Goal: Transaction & Acquisition: Register for event/course

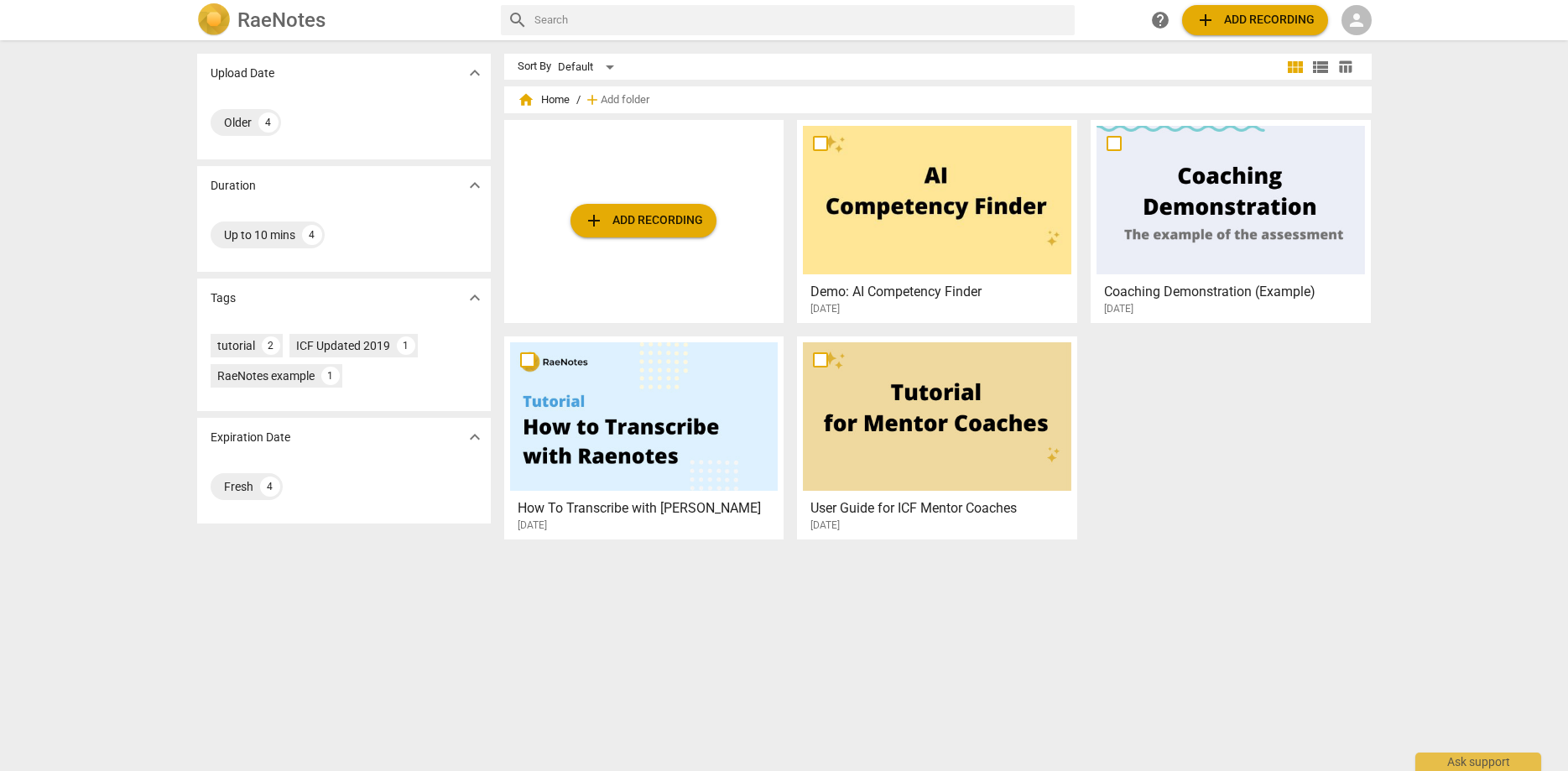
click at [1243, 290] on h3 "Coaching Demonstration (Example)" at bounding box center [1235, 291] width 262 height 20
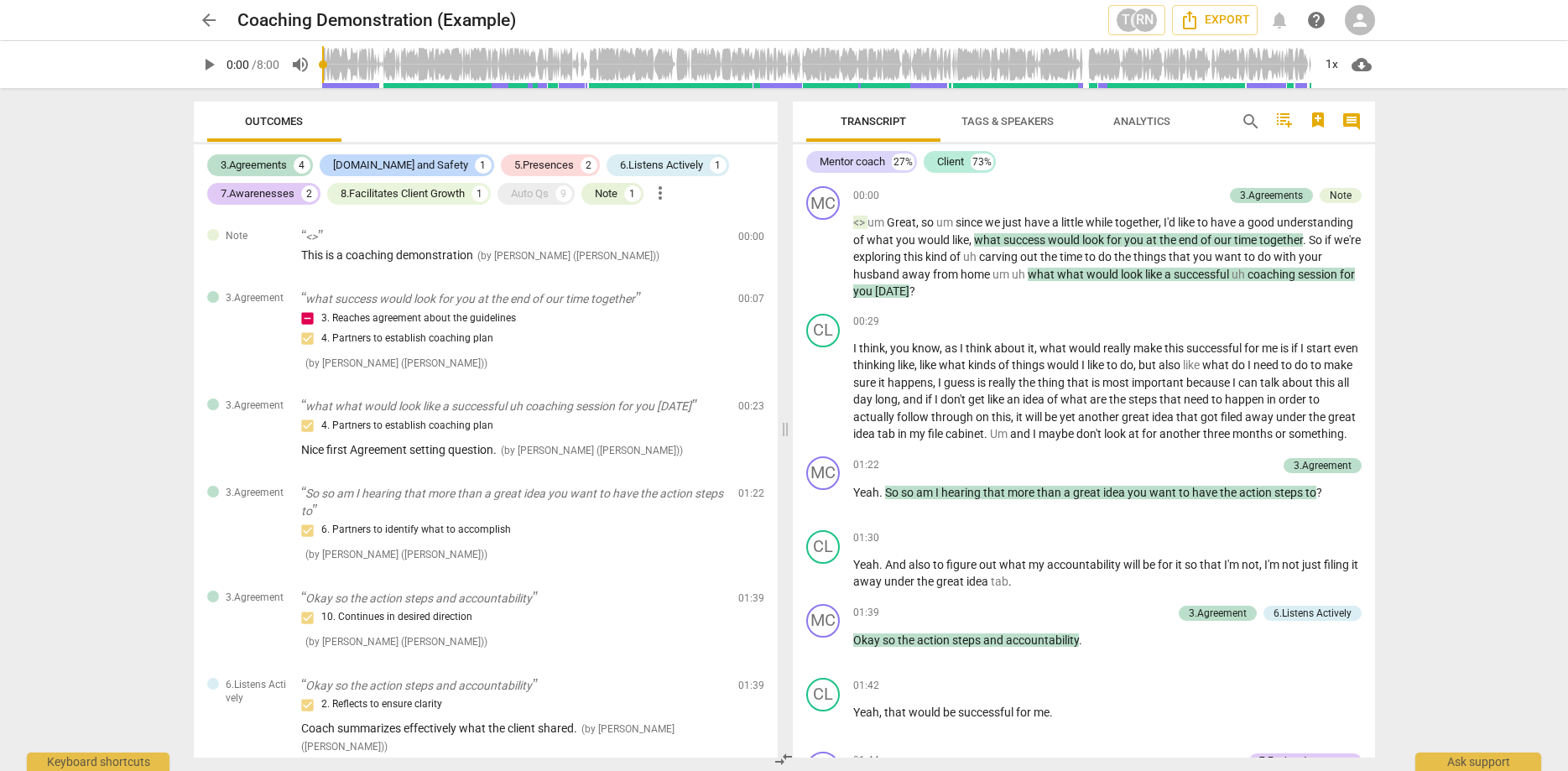
click at [208, 62] on span "play_arrow" at bounding box center [209, 64] width 20 height 20
click at [211, 64] on span "pause" at bounding box center [209, 64] width 20 height 20
type input "5"
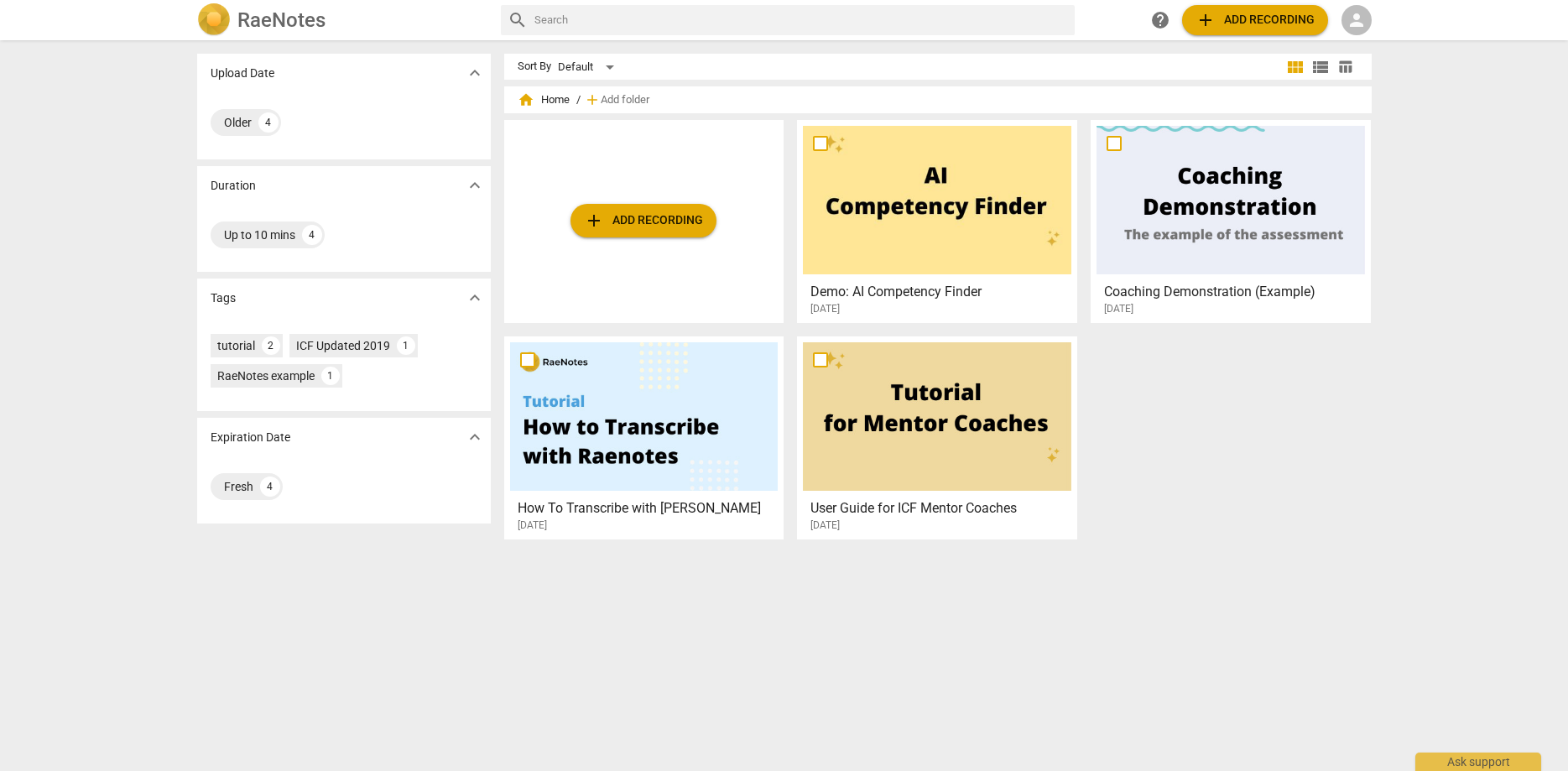
click at [1360, 25] on span "person" at bounding box center [1356, 20] width 20 height 20
click at [1451, 132] on div at bounding box center [784, 386] width 1568 height 771
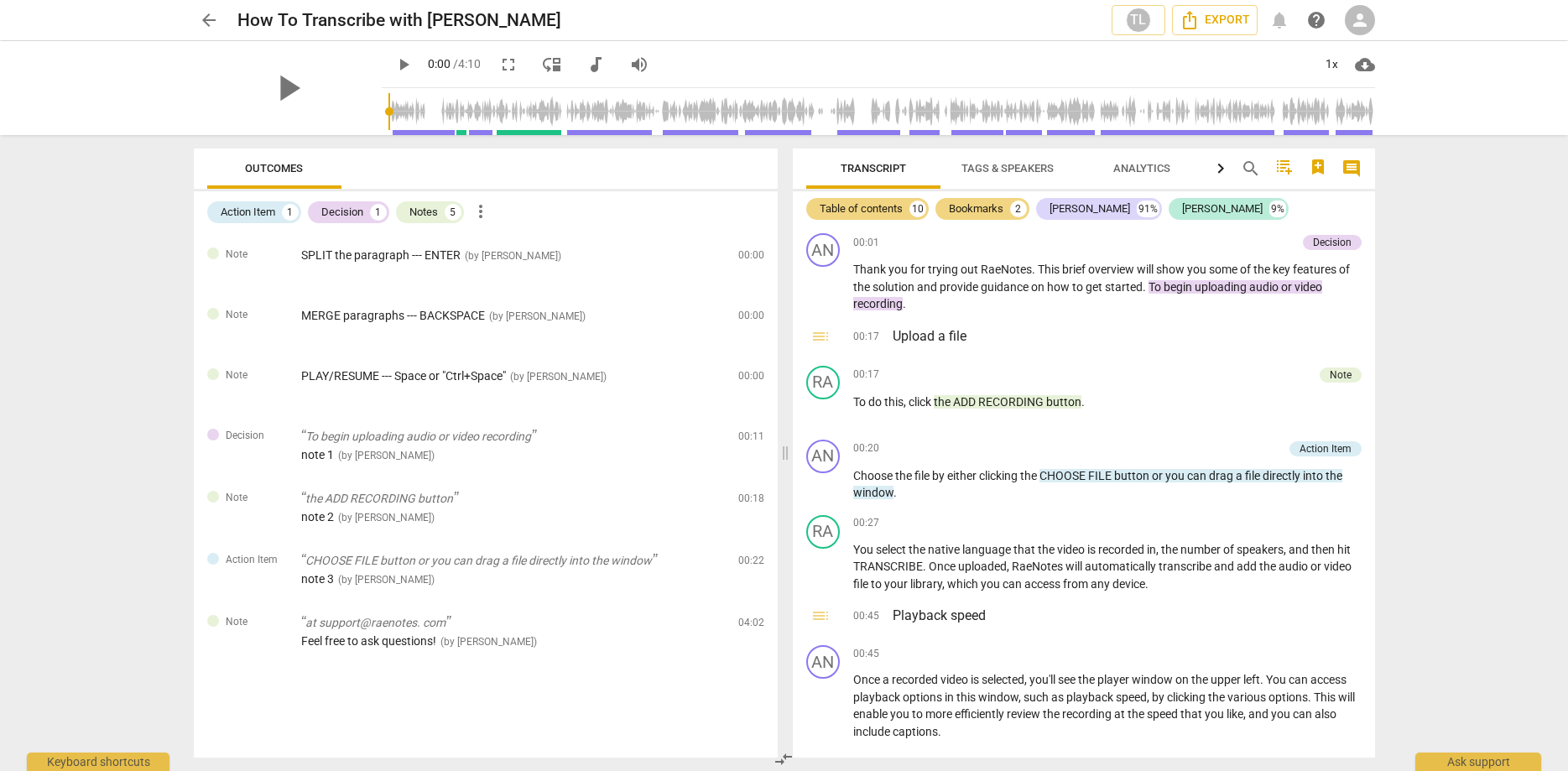
click at [211, 16] on span "arrow_back" at bounding box center [209, 20] width 20 height 20
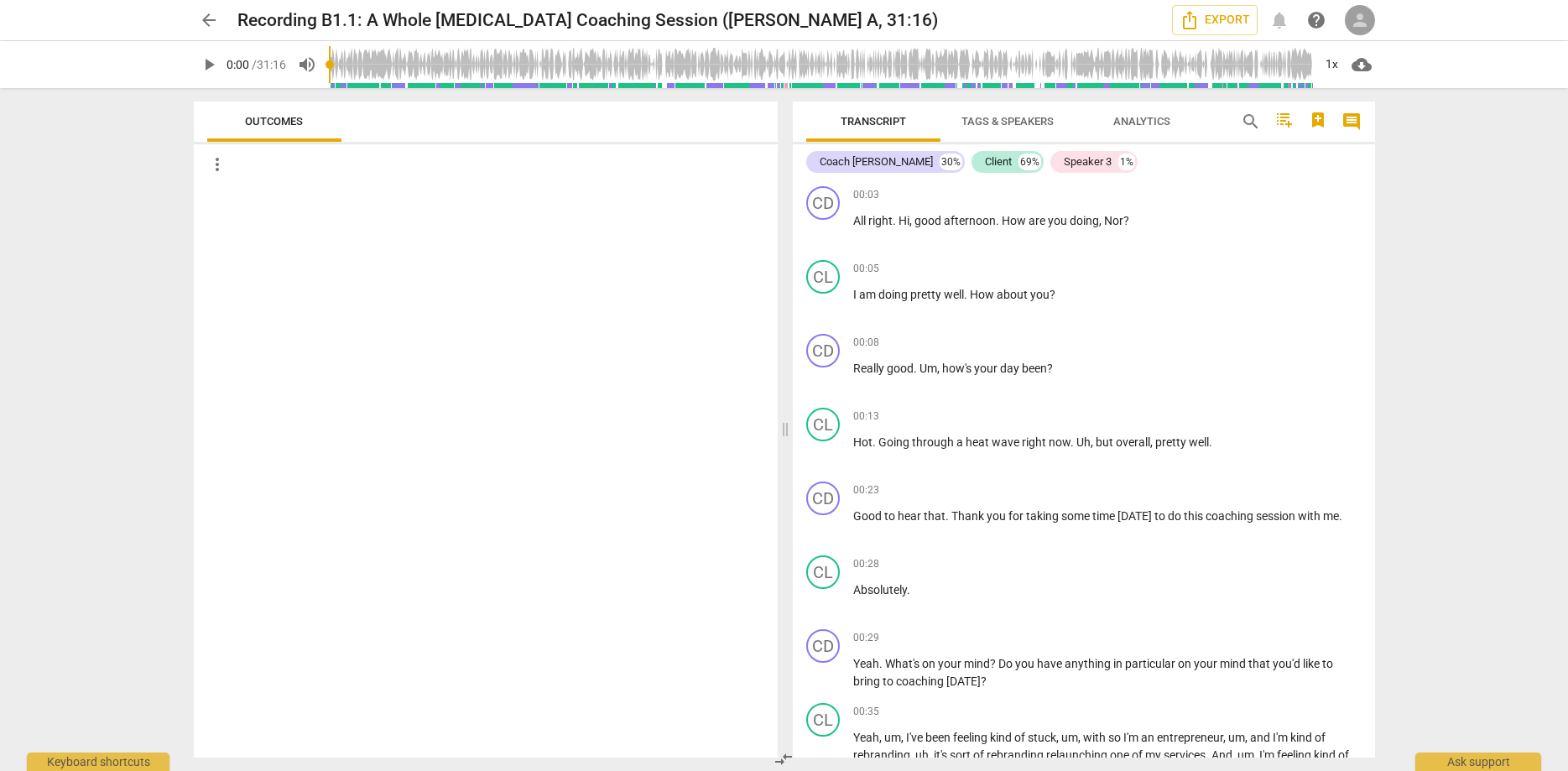
click at [1360, 19] on span "person" at bounding box center [1360, 20] width 20 height 20
click at [1368, 38] on li "Login" at bounding box center [1374, 40] width 61 height 40
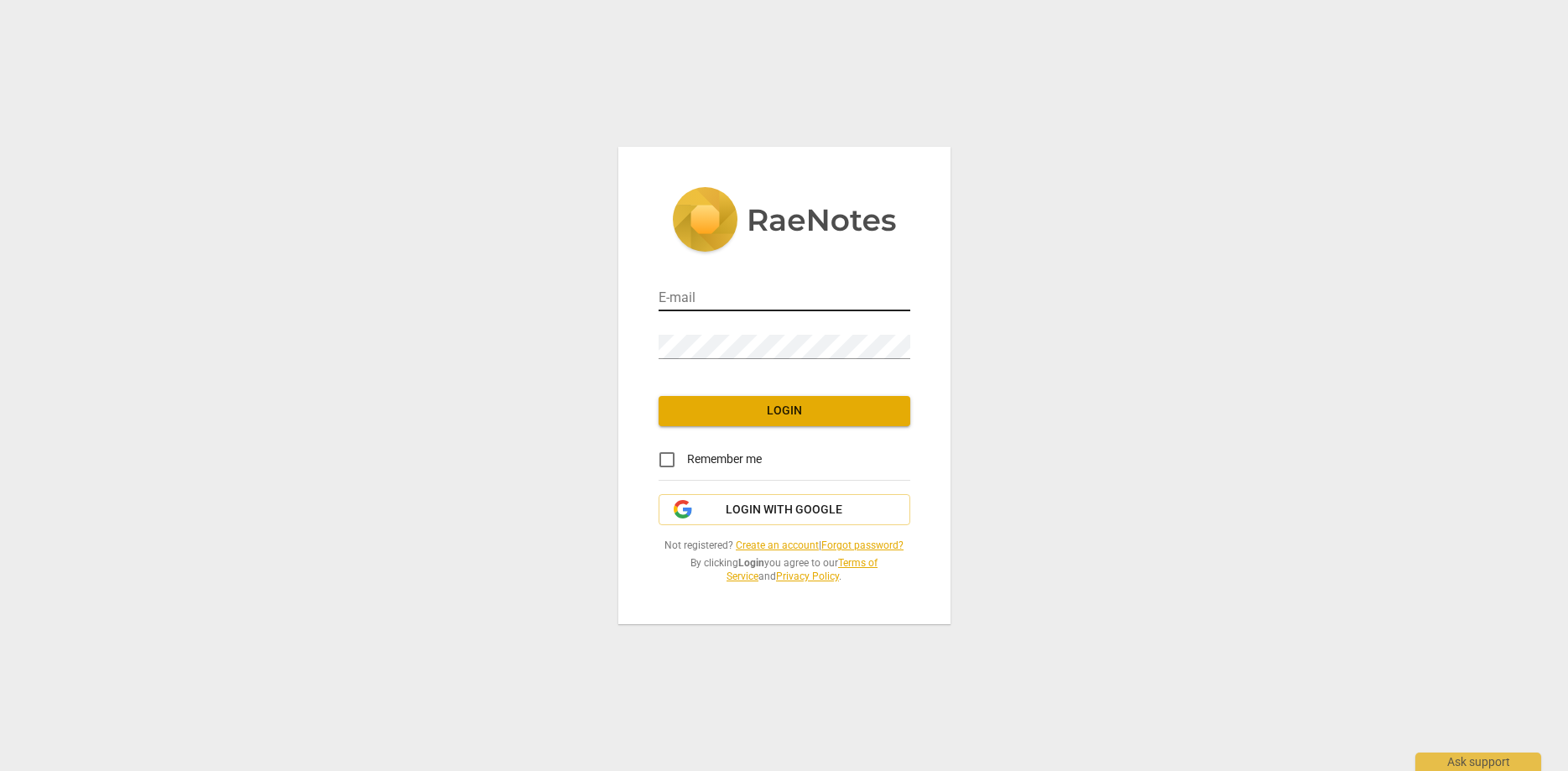
click at [685, 291] on input "email" at bounding box center [784, 299] width 252 height 24
type input "tracymhartwellbsw@gmail.com"
click at [779, 410] on span "Login" at bounding box center [784, 411] width 224 height 17
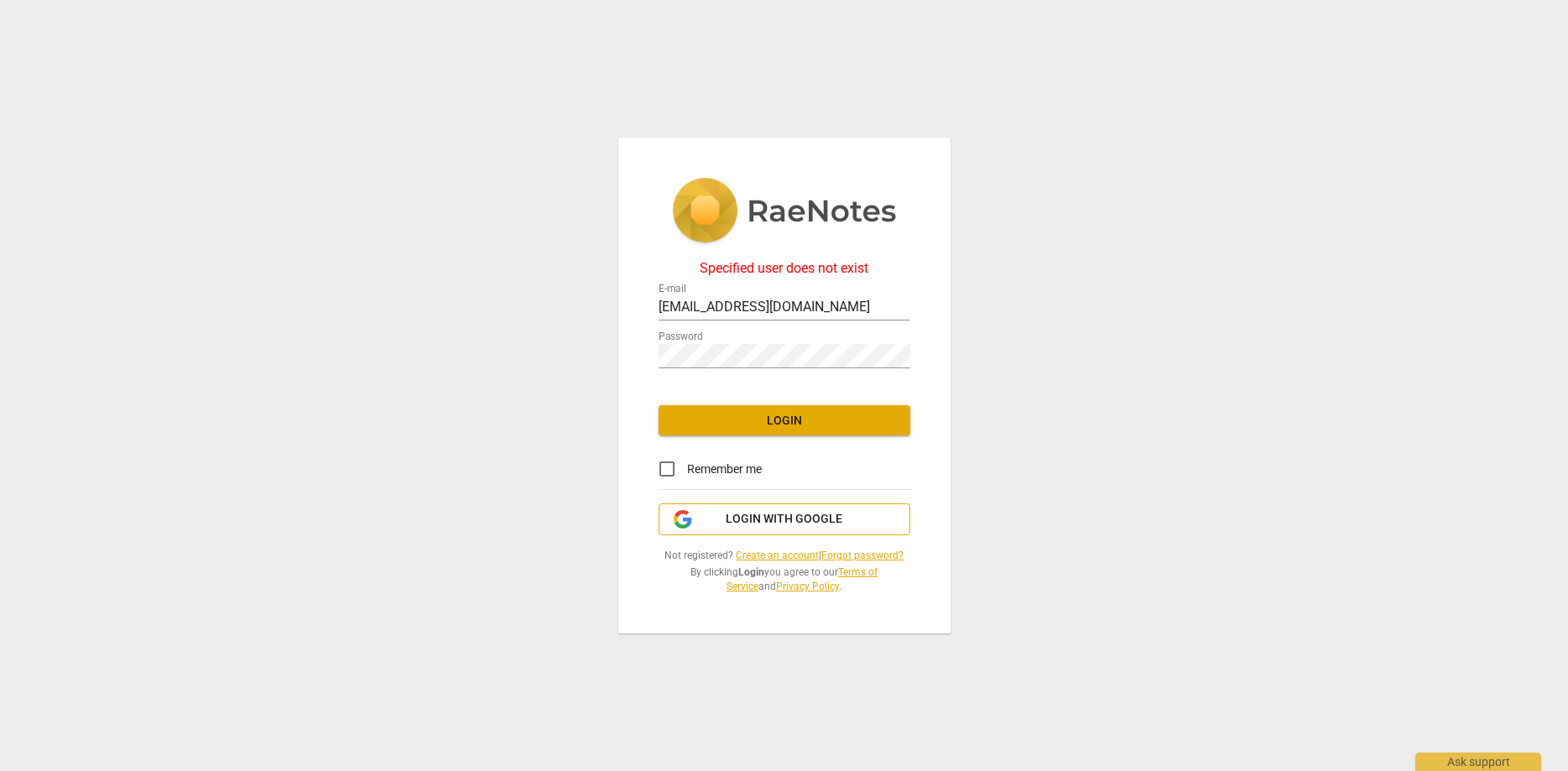
click at [775, 521] on span "Login with Google" at bounding box center [784, 519] width 117 height 17
click at [772, 556] on link "Create an account" at bounding box center [777, 555] width 83 height 12
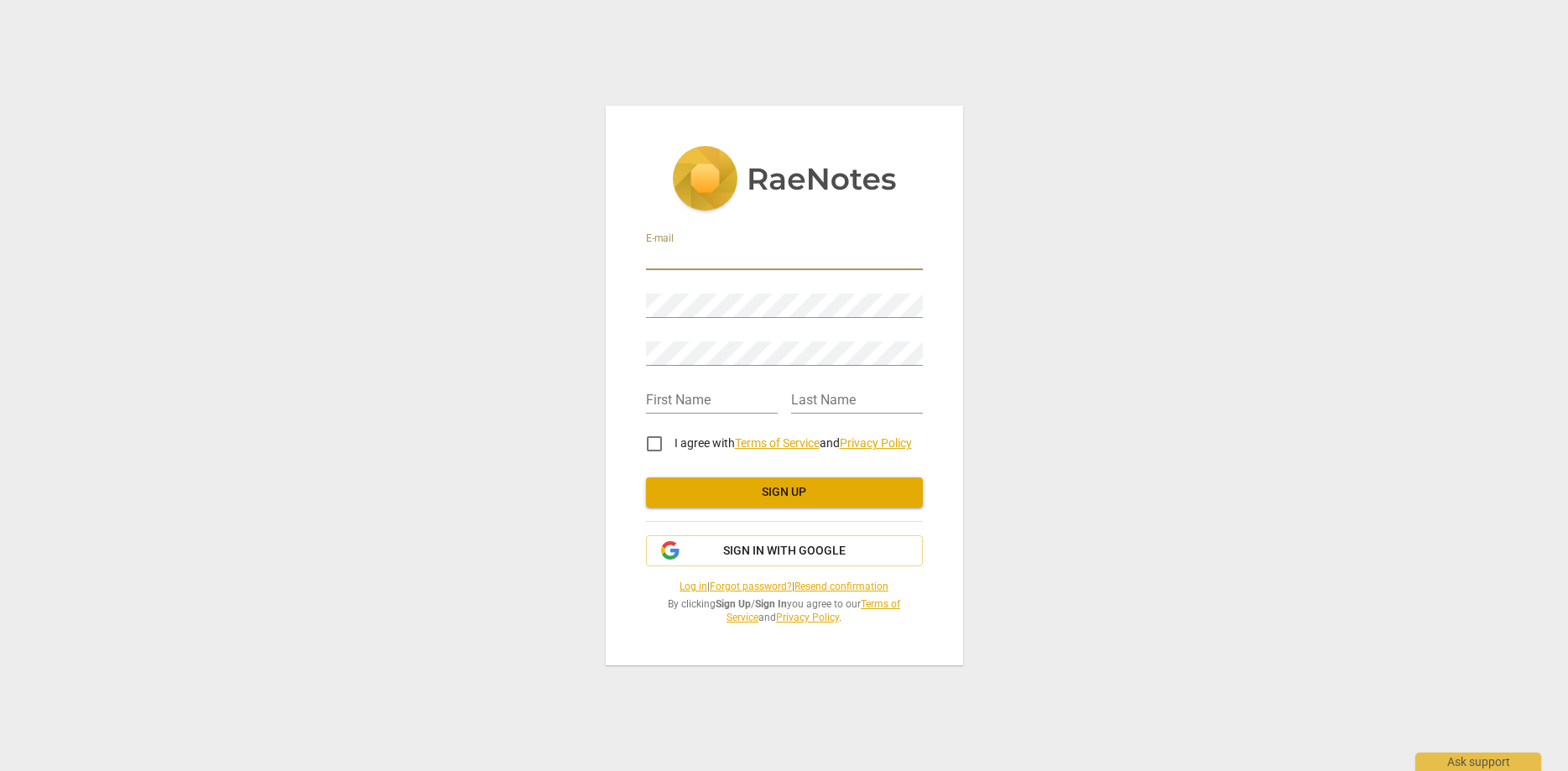
click at [685, 259] on input "email" at bounding box center [784, 258] width 277 height 24
type input "tracymhartwellbsw@gmail.com"
click at [679, 394] on input "text" at bounding box center [712, 401] width 132 height 24
type input "Tracy"
click at [822, 403] on input "text" at bounding box center [857, 401] width 132 height 24
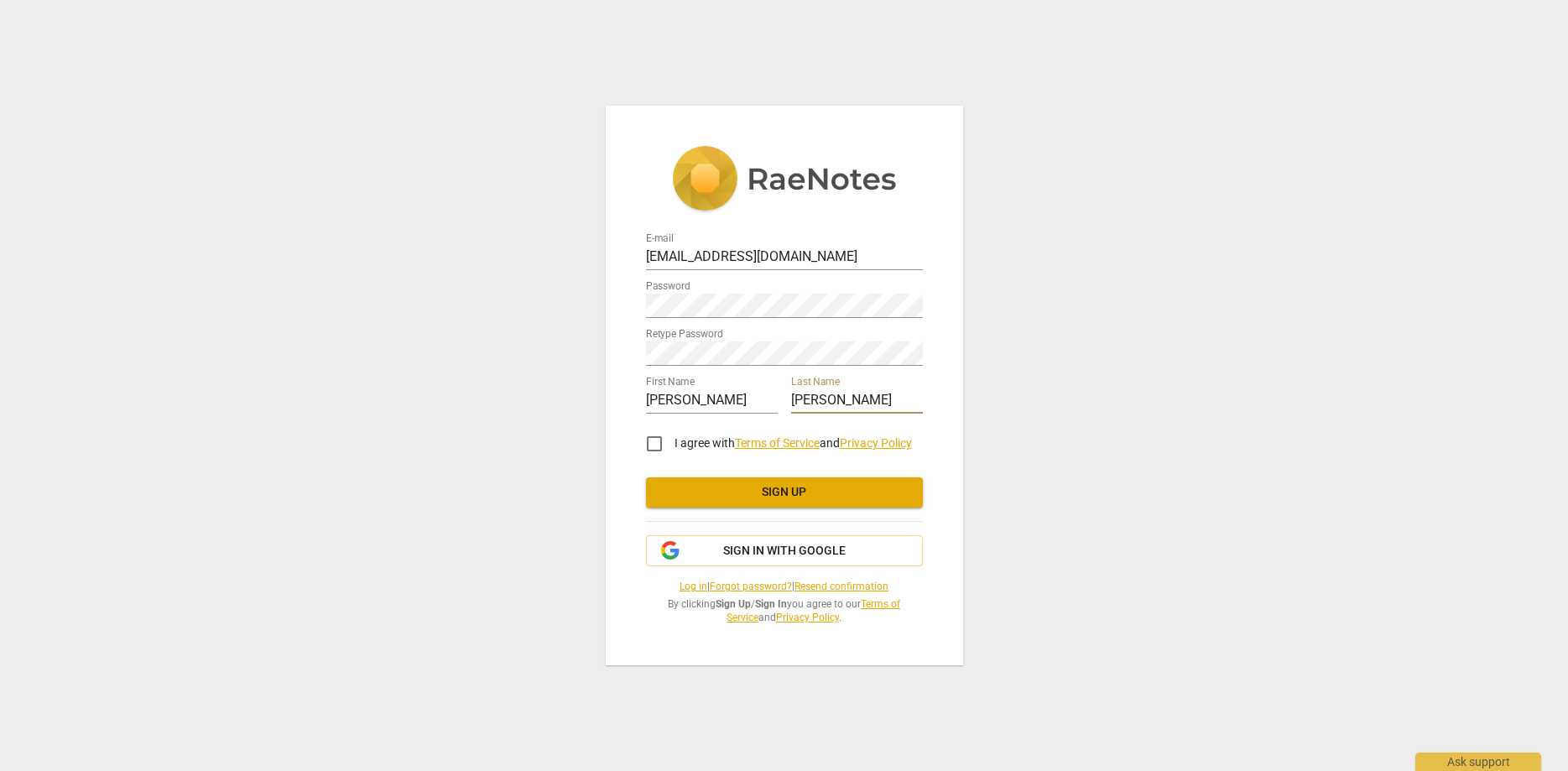
type input "Hartwell"
click at [655, 438] on input "I agree with Terms of Service and Privacy Policy" at bounding box center [654, 443] width 40 height 40
checkbox input "true"
click at [779, 492] on span "Sign up" at bounding box center [784, 492] width 250 height 17
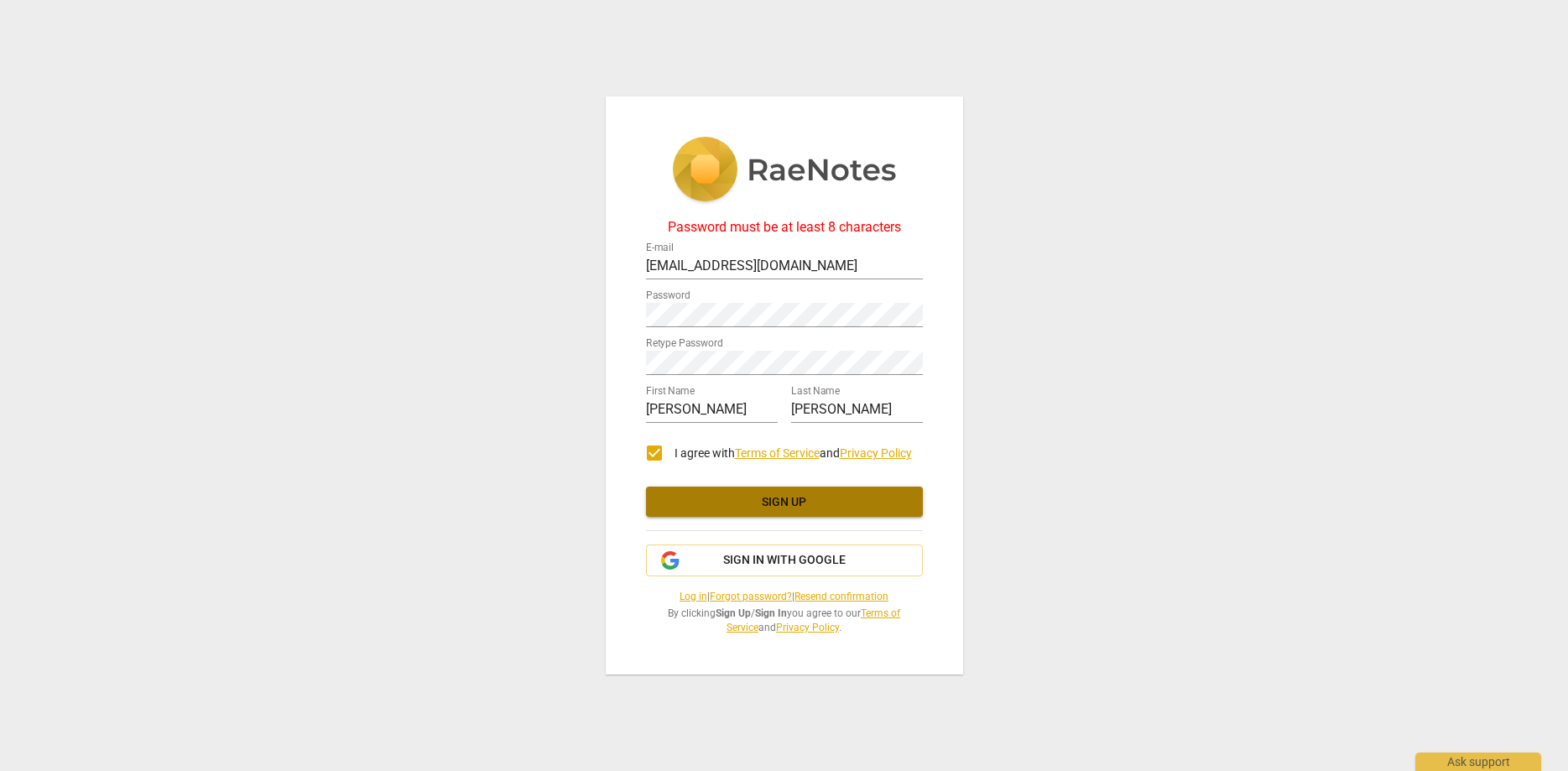
click at [785, 500] on span "Sign up" at bounding box center [784, 502] width 250 height 17
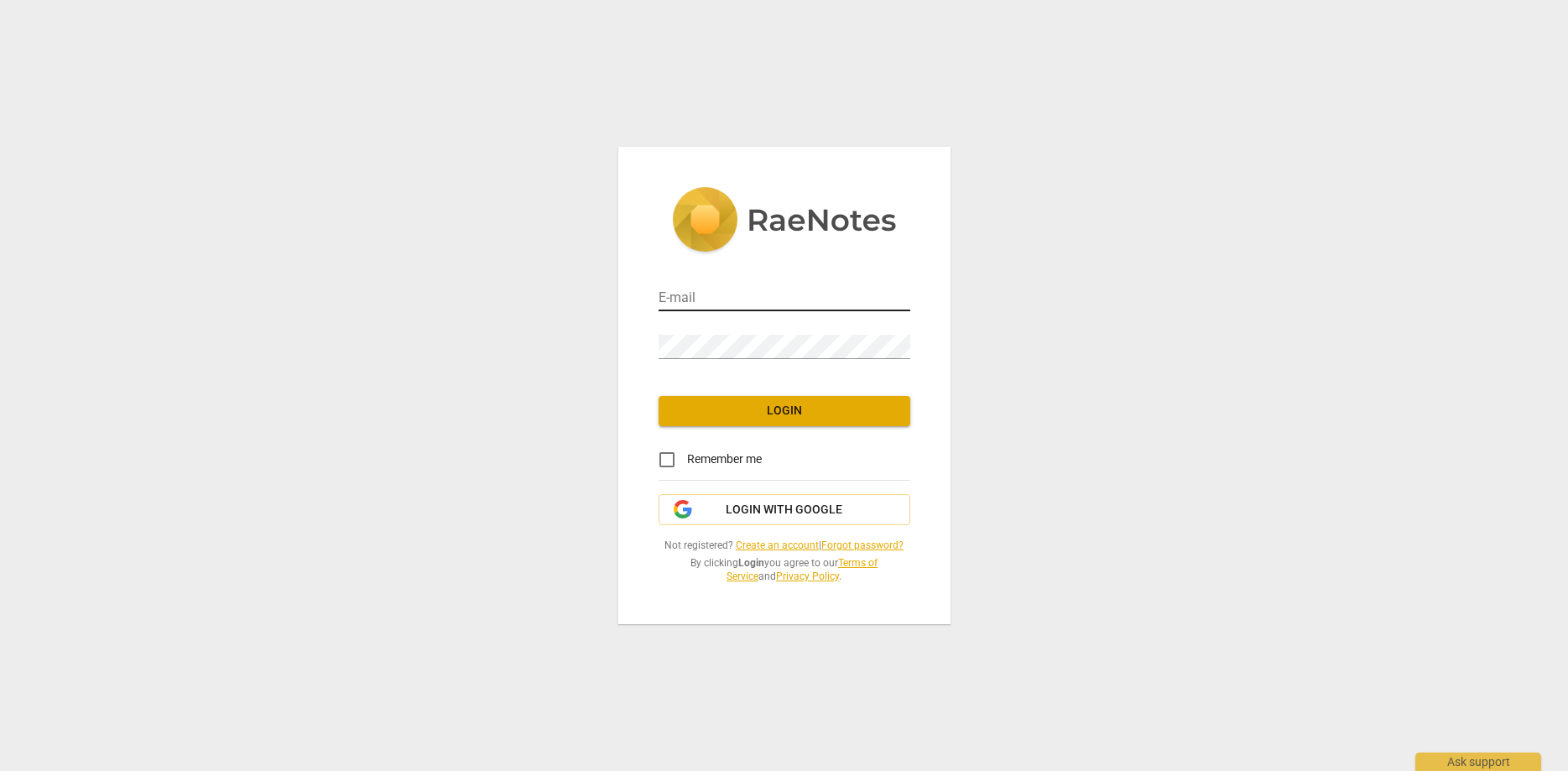
click at [736, 294] on input "email" at bounding box center [784, 299] width 252 height 24
type input "tracymhartwellbsw@gmail.com"
click at [789, 410] on span "Login" at bounding box center [784, 411] width 224 height 17
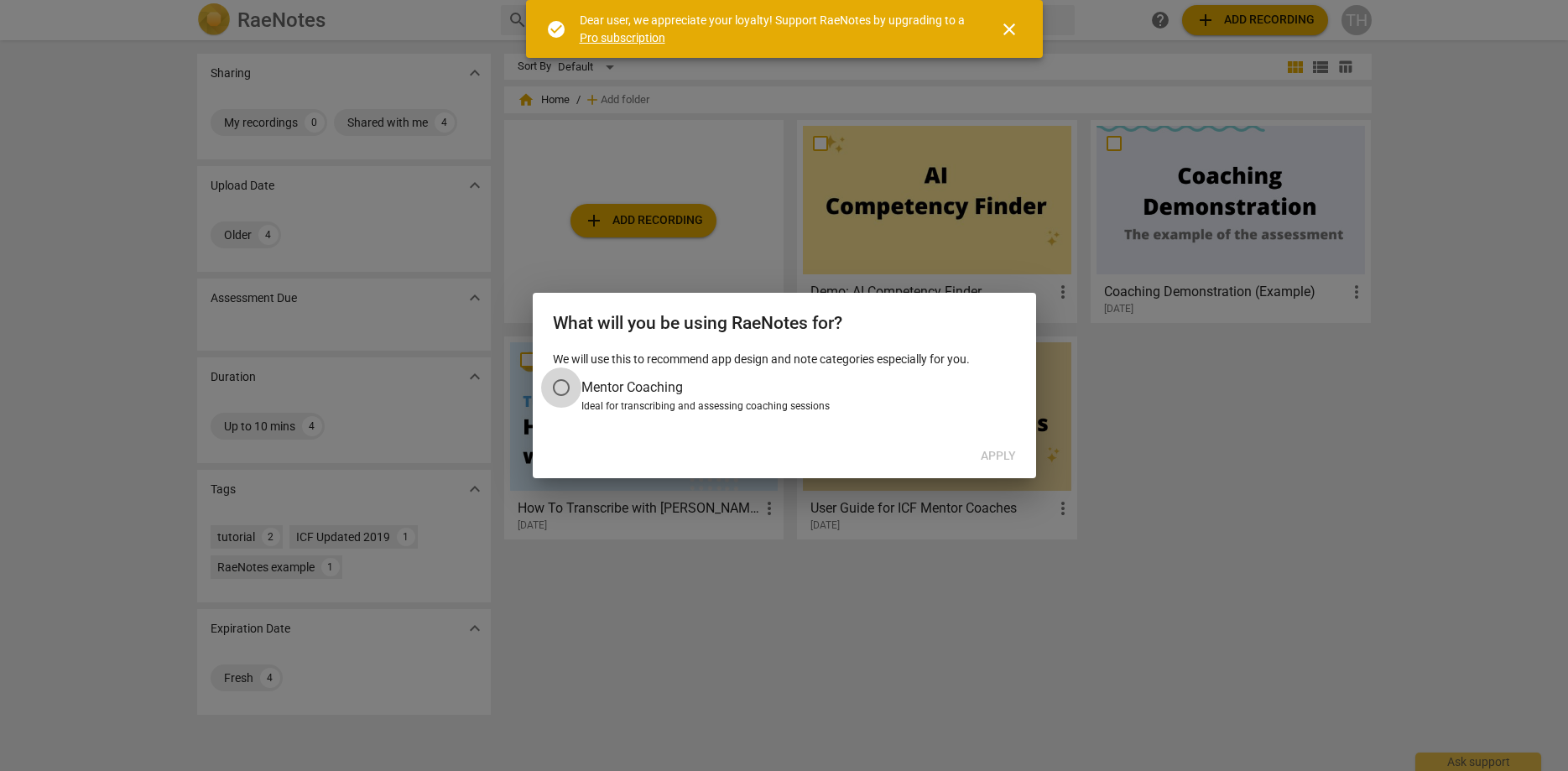
click at [562, 387] on input "Mentor Coaching" at bounding box center [561, 387] width 40 height 40
radio input "false"
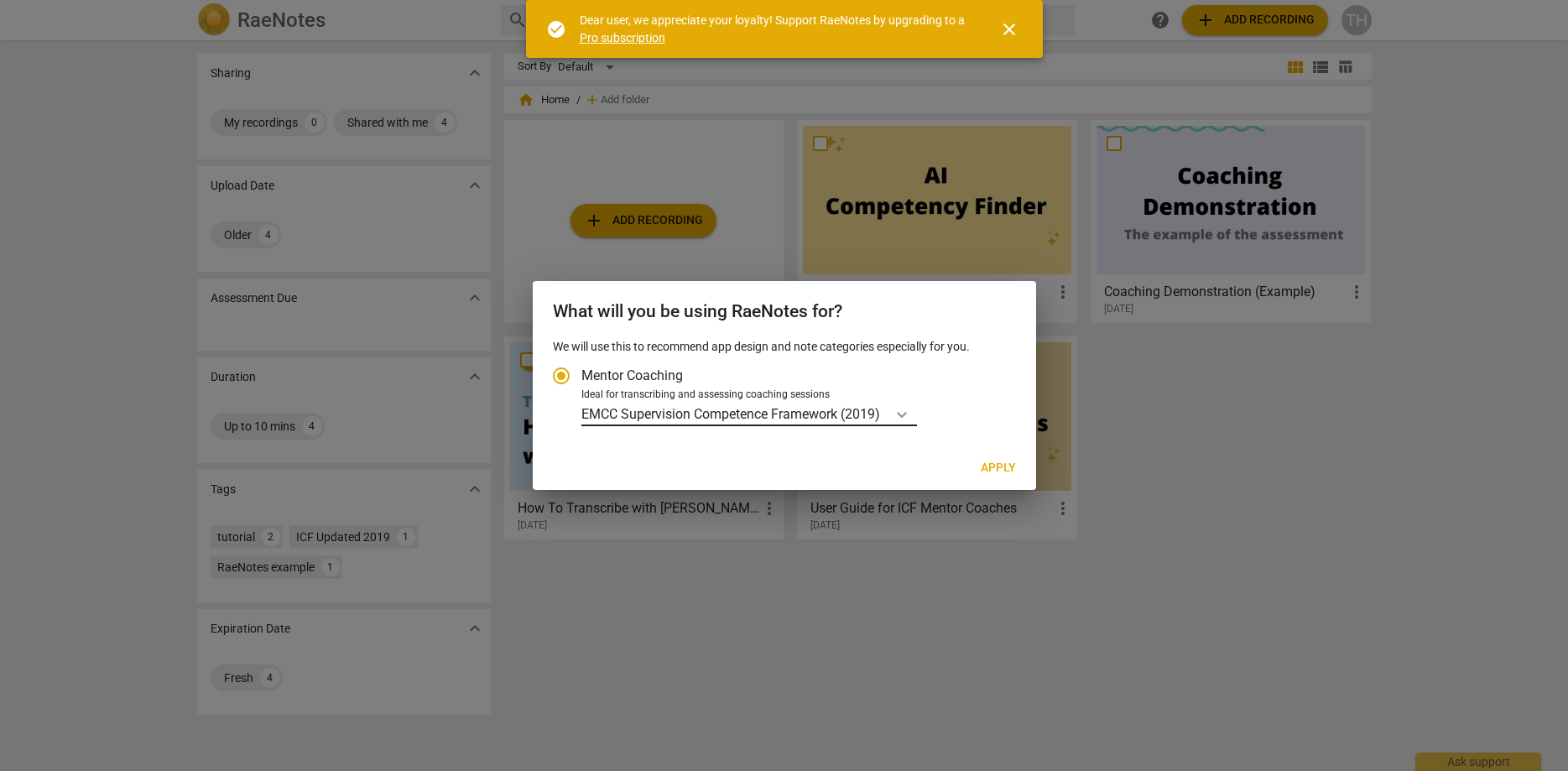
click at [906, 414] on icon "Account type" at bounding box center [901, 414] width 10 height 5
click at [0, 0] on input "Ideal for transcribing and assessing coaching sessions EMCC Supervision Compete…" at bounding box center [0, 0] width 0 height 0
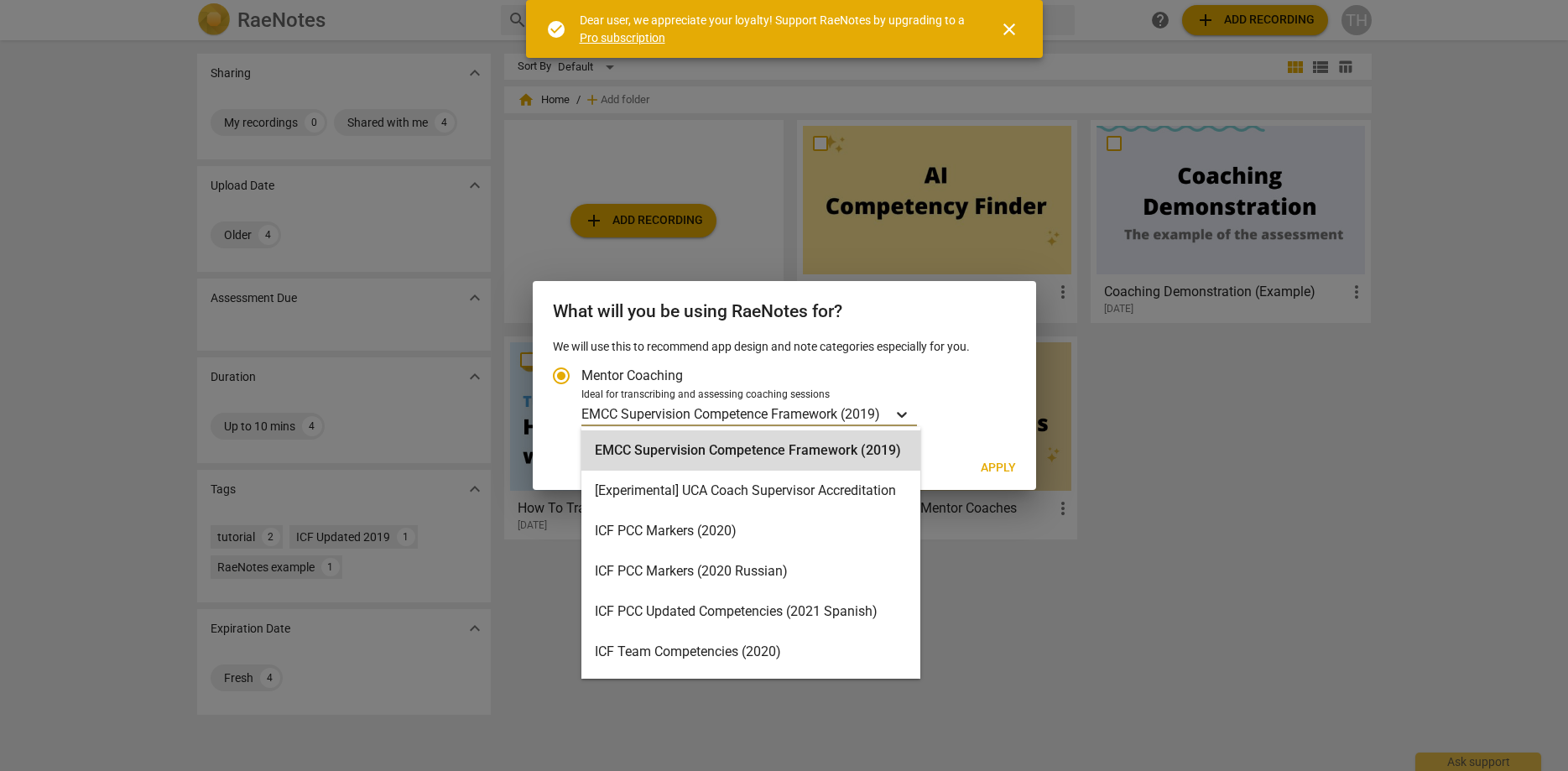
click at [905, 416] on icon "Account type" at bounding box center [901, 414] width 10 height 5
click at [0, 0] on input "Ideal for transcribing and assessing coaching sessions 15 results available. Us…" at bounding box center [0, 0] width 0 height 0
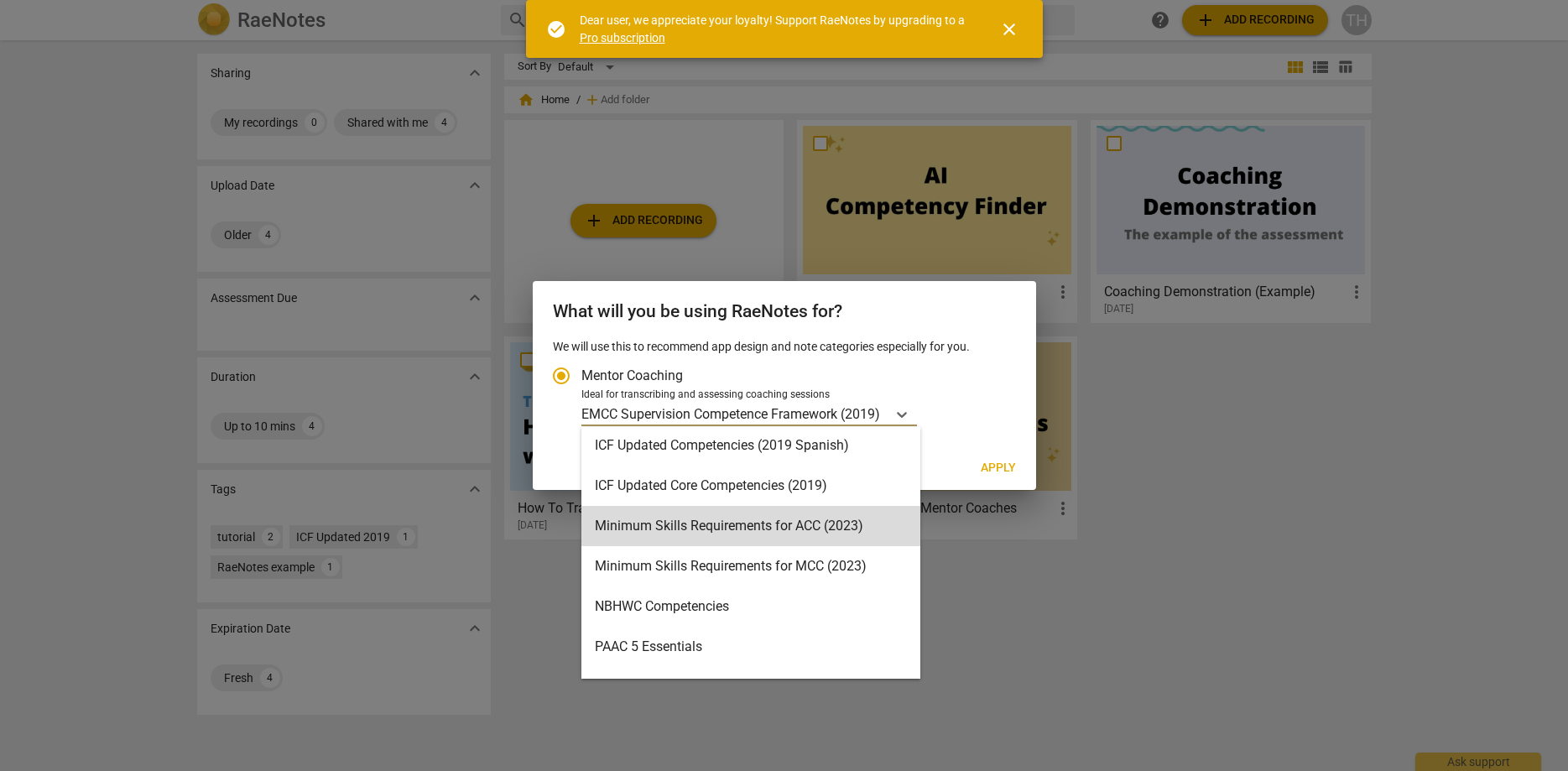
scroll to position [359, 0]
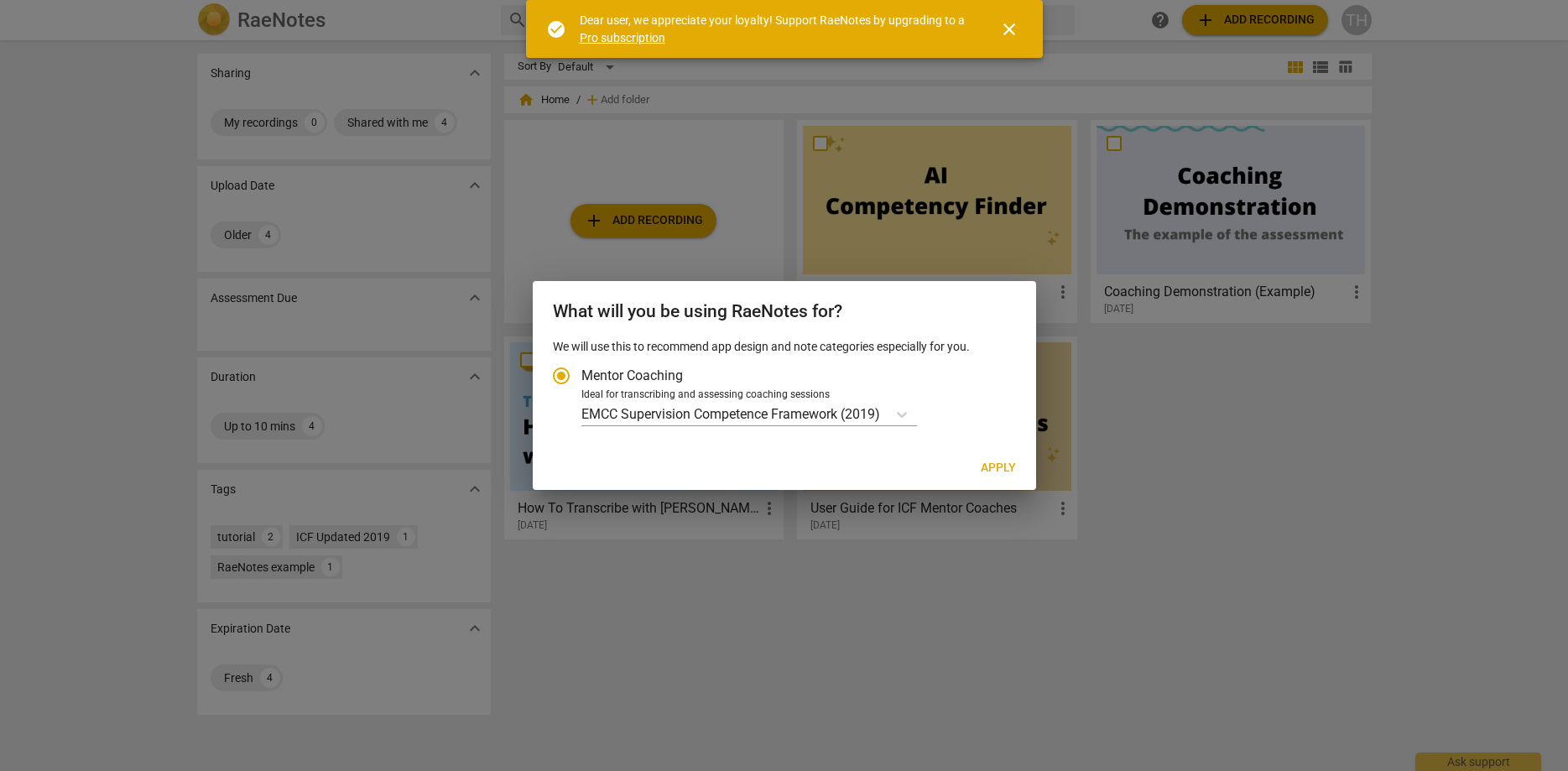
click at [1020, 603] on div at bounding box center [784, 386] width 1568 height 771
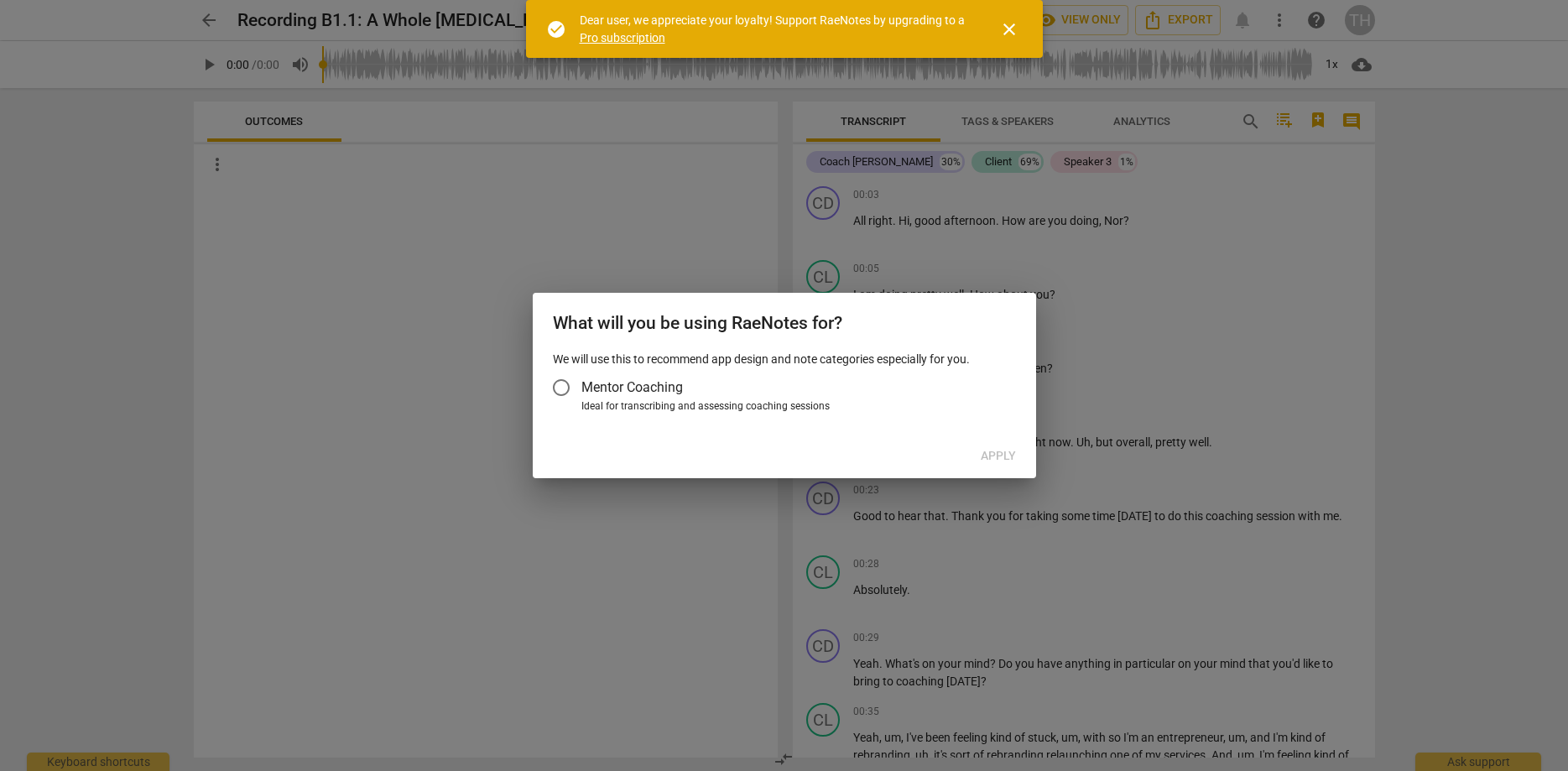
click at [569, 387] on input "Mentor Coaching" at bounding box center [561, 387] width 40 height 40
radio input "false"
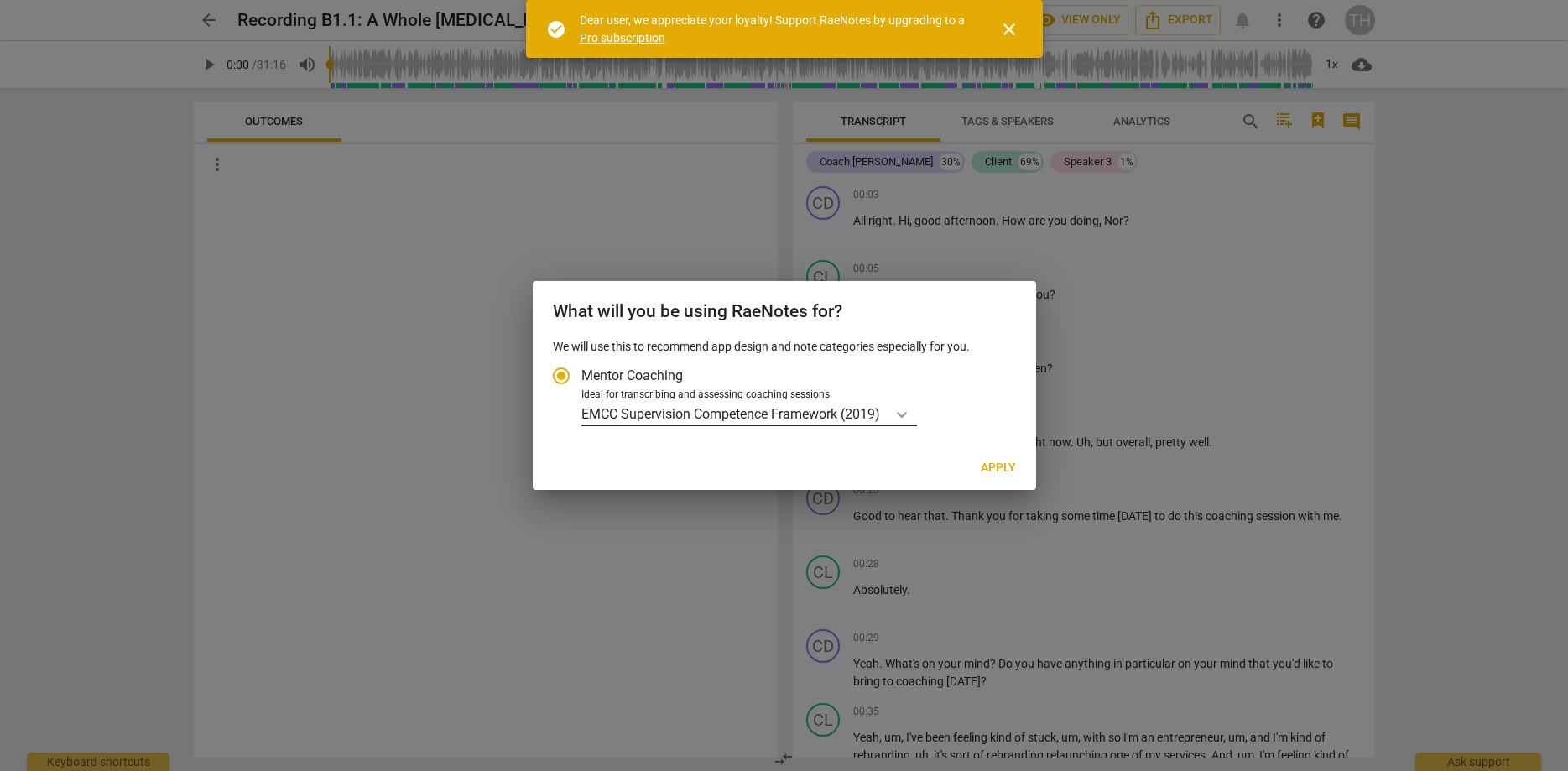
click at [902, 417] on icon "Account type" at bounding box center [901, 414] width 17 height 17
click at [0, 0] on input "Ideal for transcribing and assessing coaching sessions EMCC Supervision Compete…" at bounding box center [0, 0] width 0 height 0
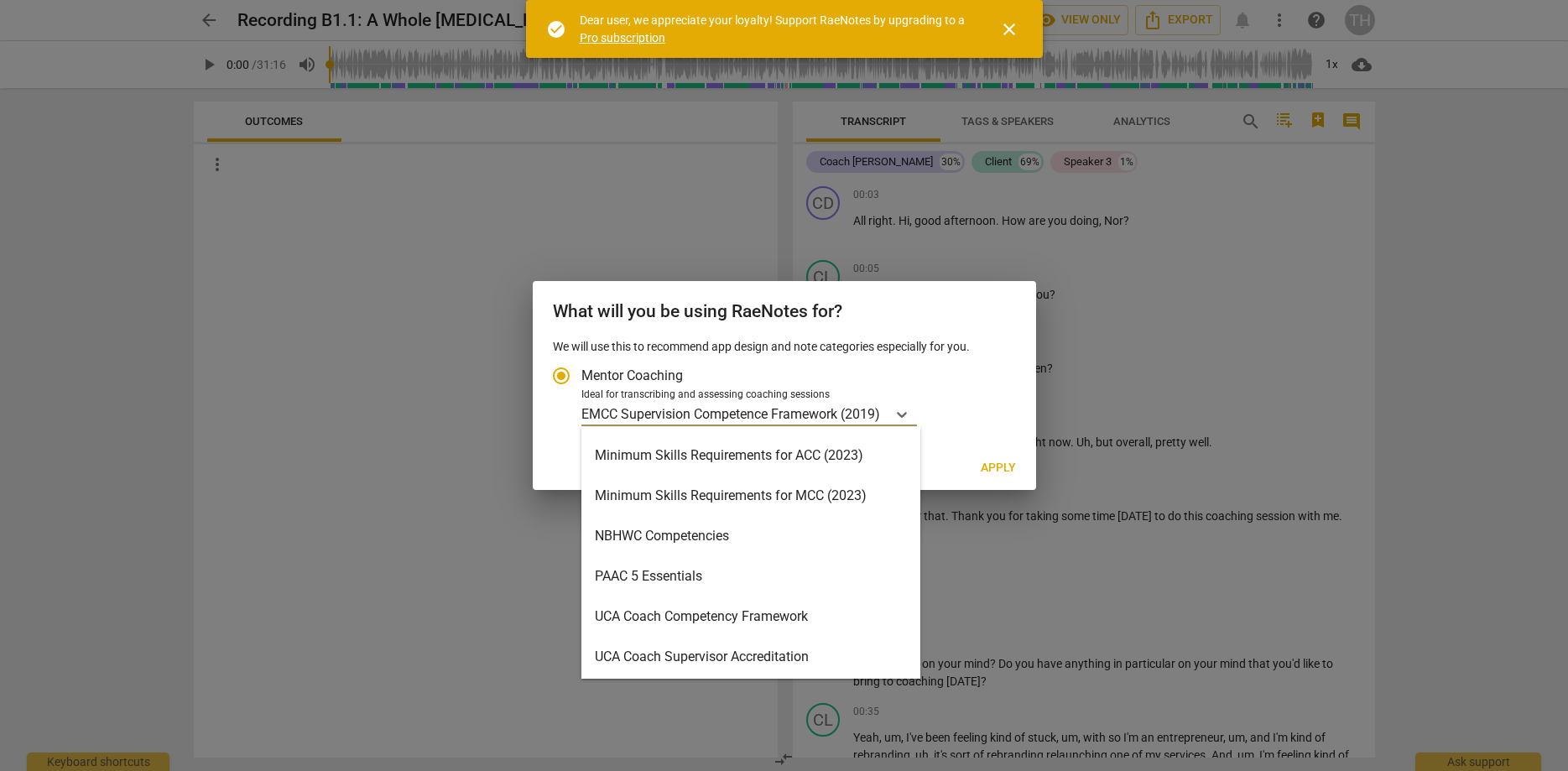
scroll to position [359, 0]
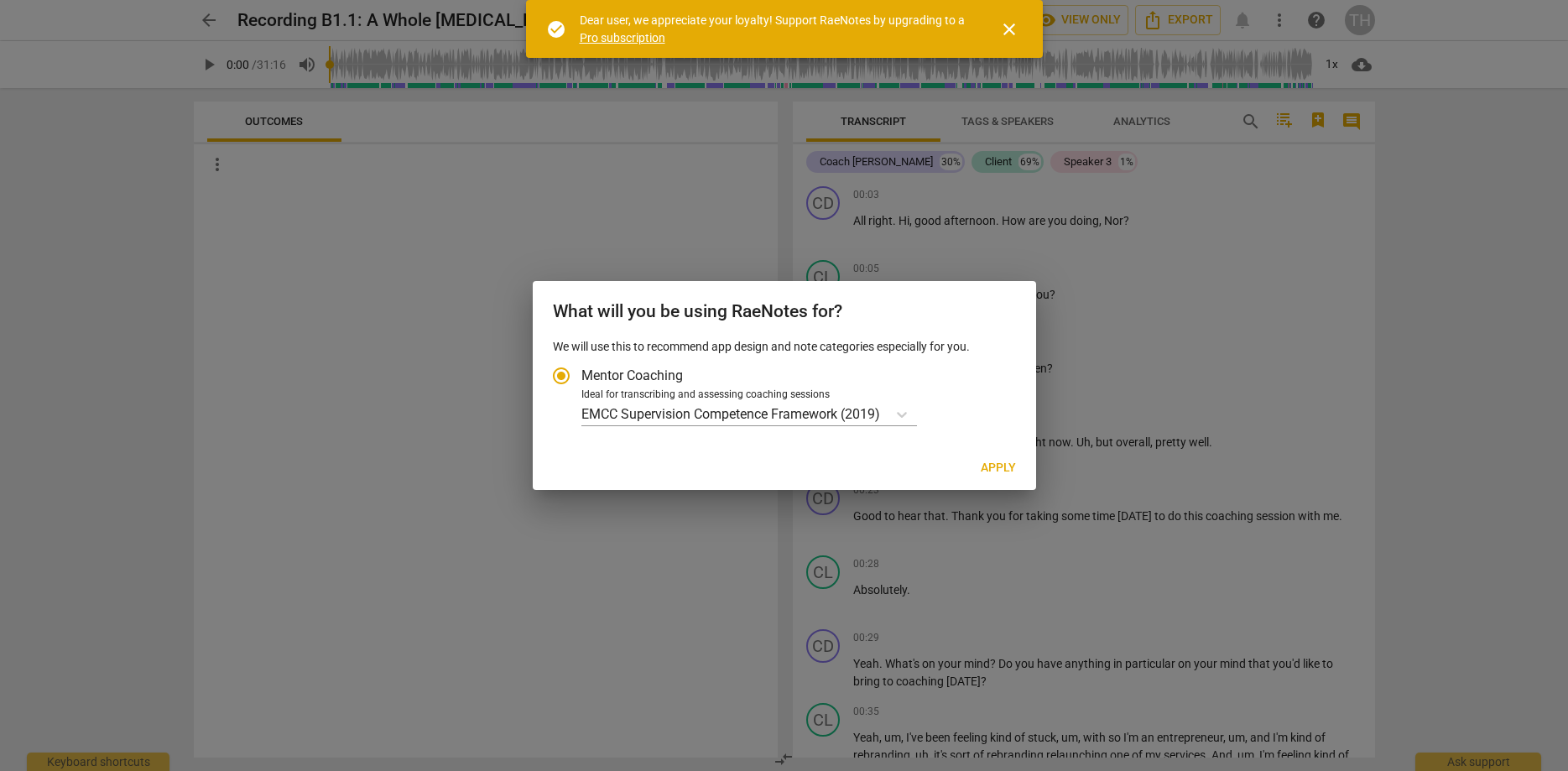
click at [742, 130] on div at bounding box center [784, 386] width 1568 height 771
click at [1012, 22] on span "close" at bounding box center [1009, 29] width 20 height 20
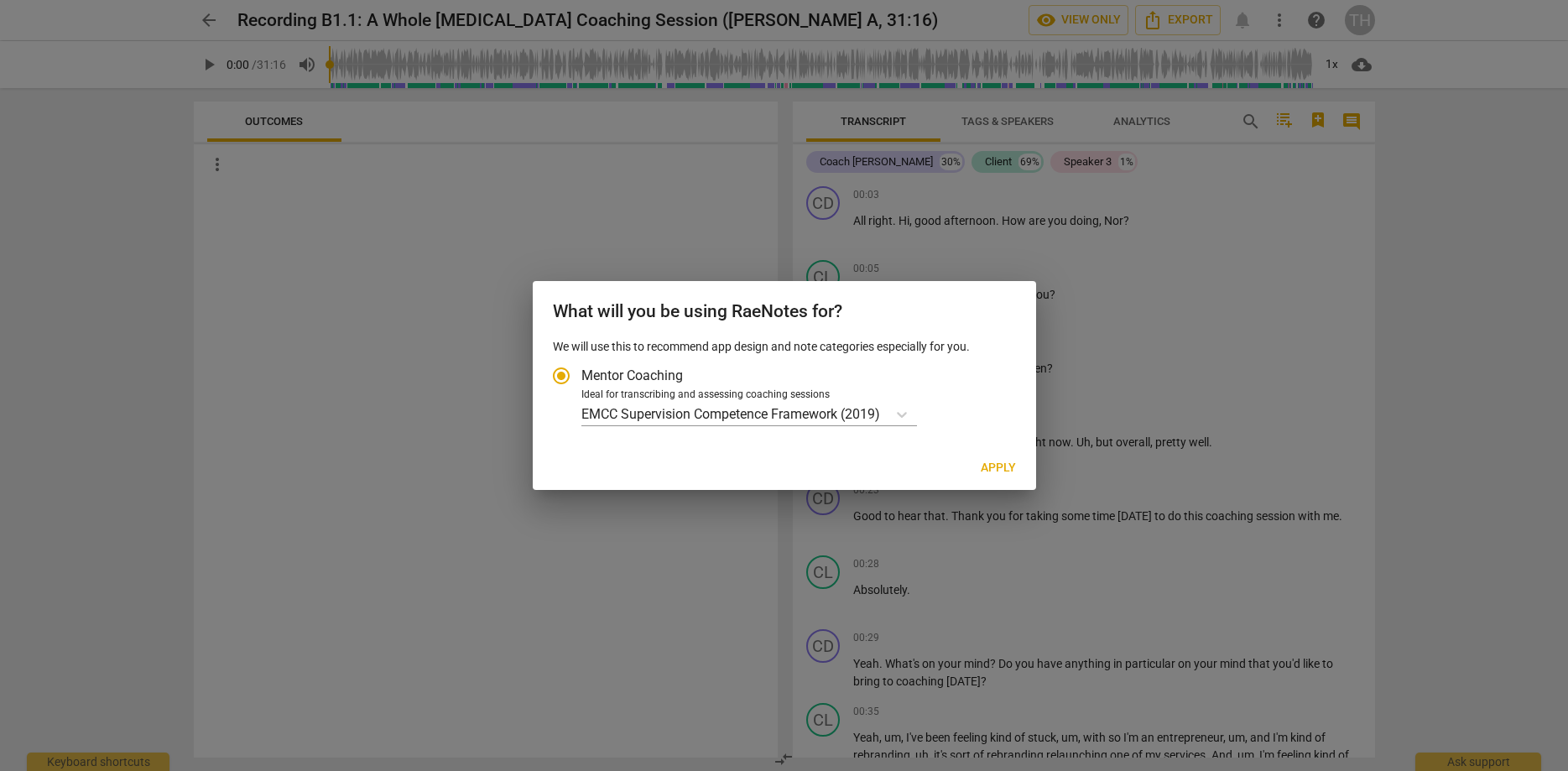
click at [1411, 188] on div at bounding box center [784, 386] width 1568 height 771
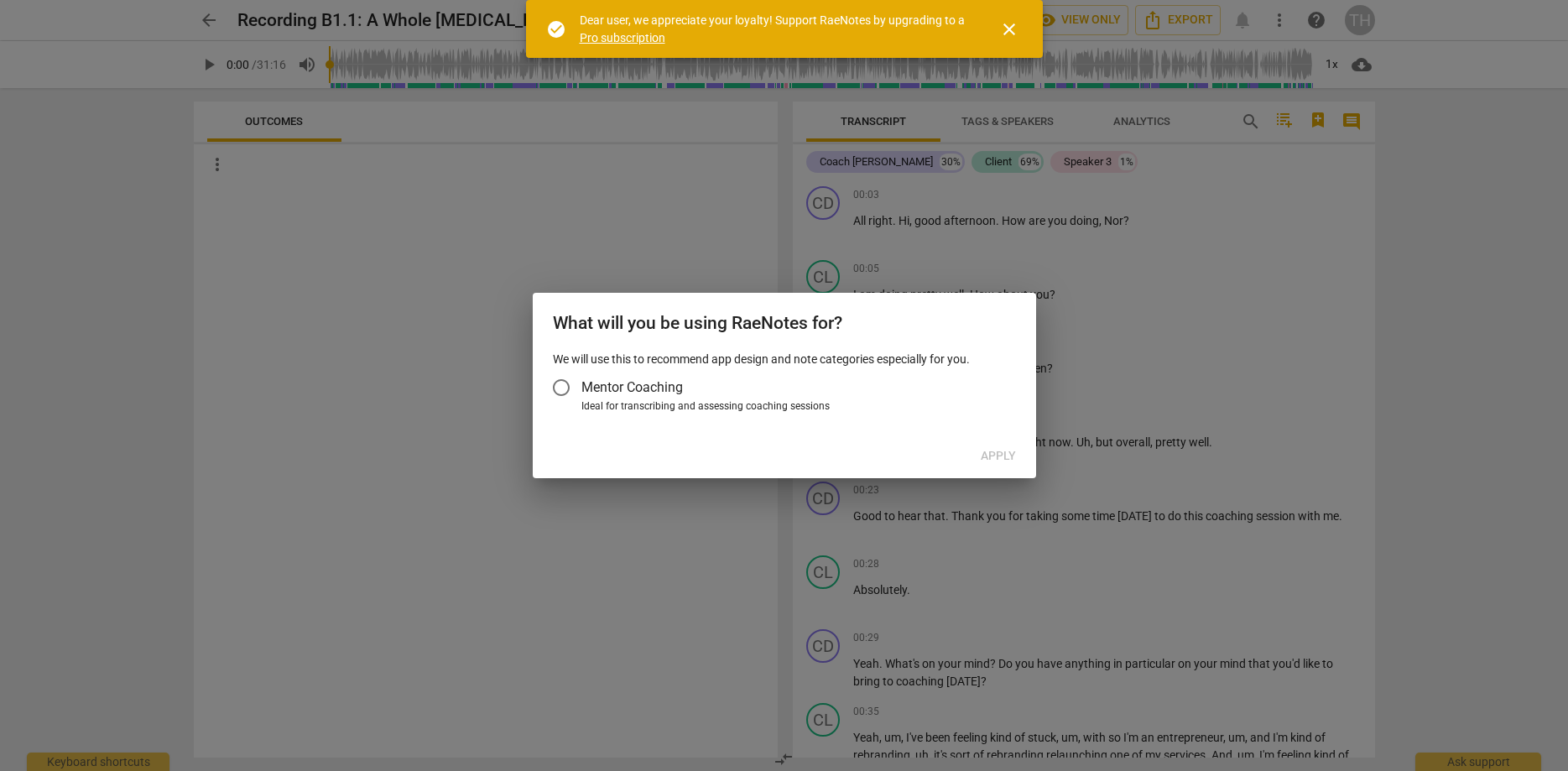
click at [1002, 29] on span "close" at bounding box center [1009, 29] width 20 height 20
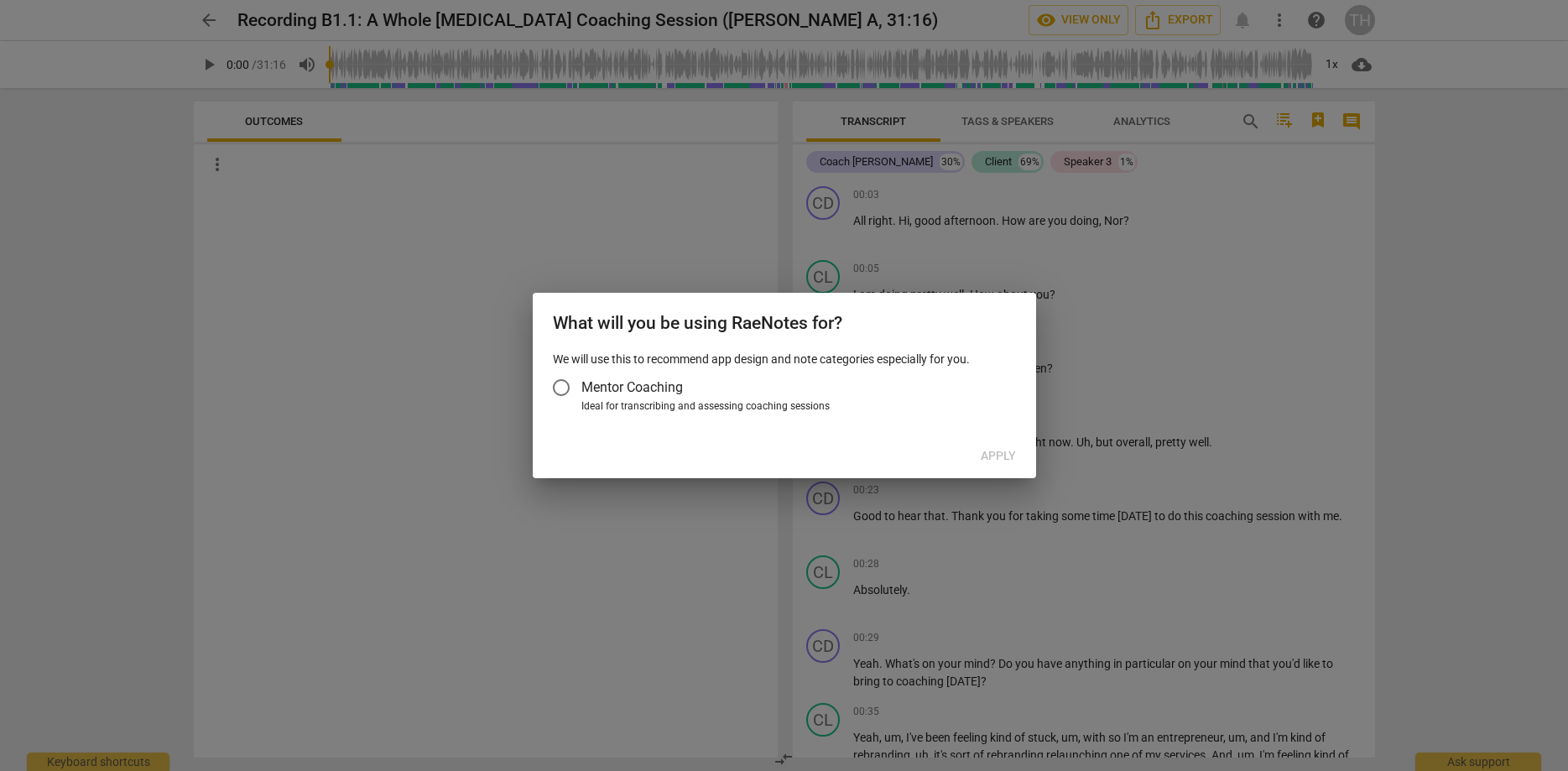
click at [560, 390] on input "Mentor Coaching" at bounding box center [561, 387] width 40 height 40
radio input "false"
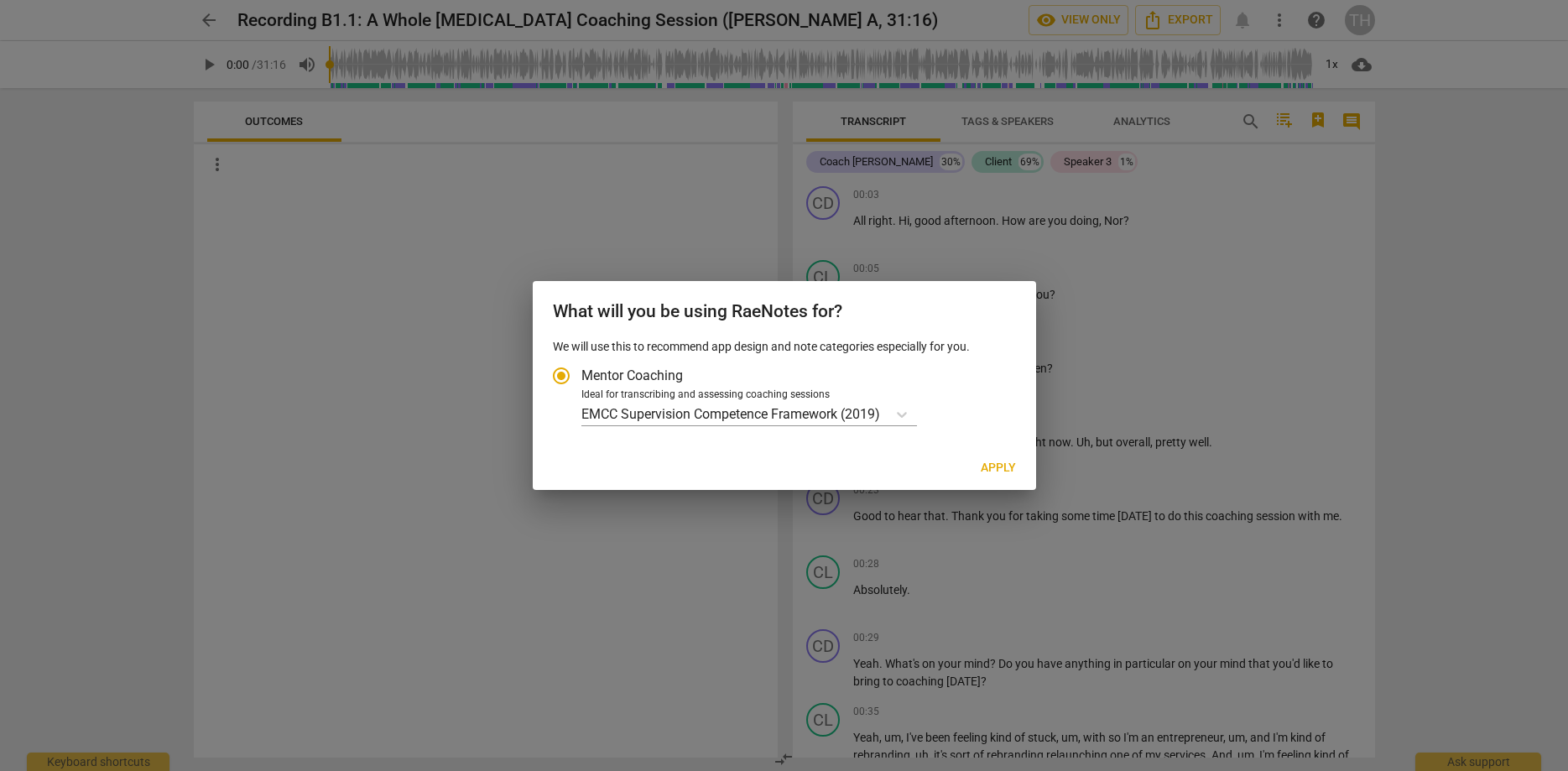
click at [1146, 198] on div at bounding box center [784, 386] width 1568 height 771
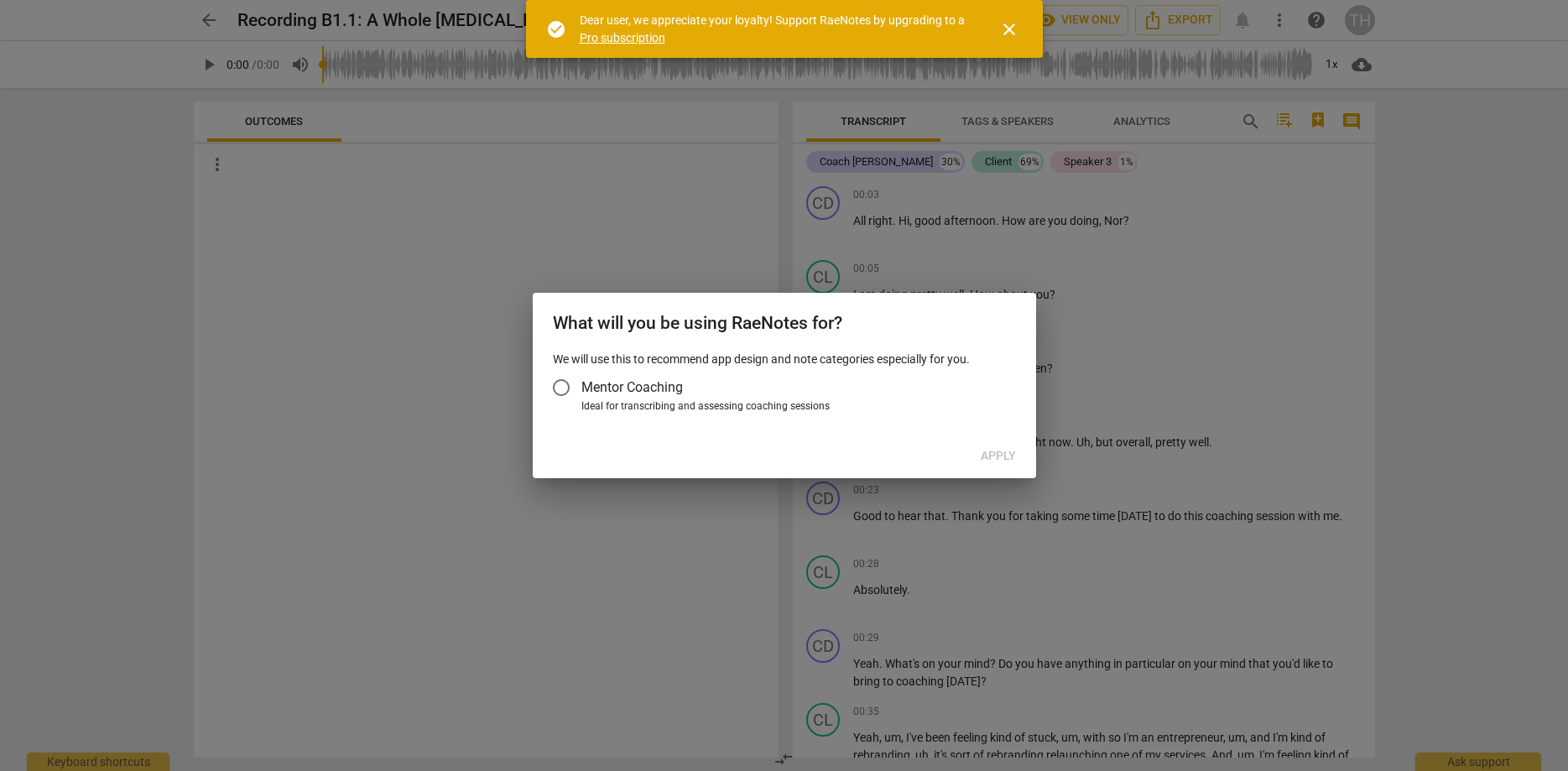
click at [1009, 23] on span "close" at bounding box center [1009, 29] width 20 height 20
click at [1013, 29] on span "close" at bounding box center [1009, 29] width 20 height 20
